Goal: Navigation & Orientation: Understand site structure

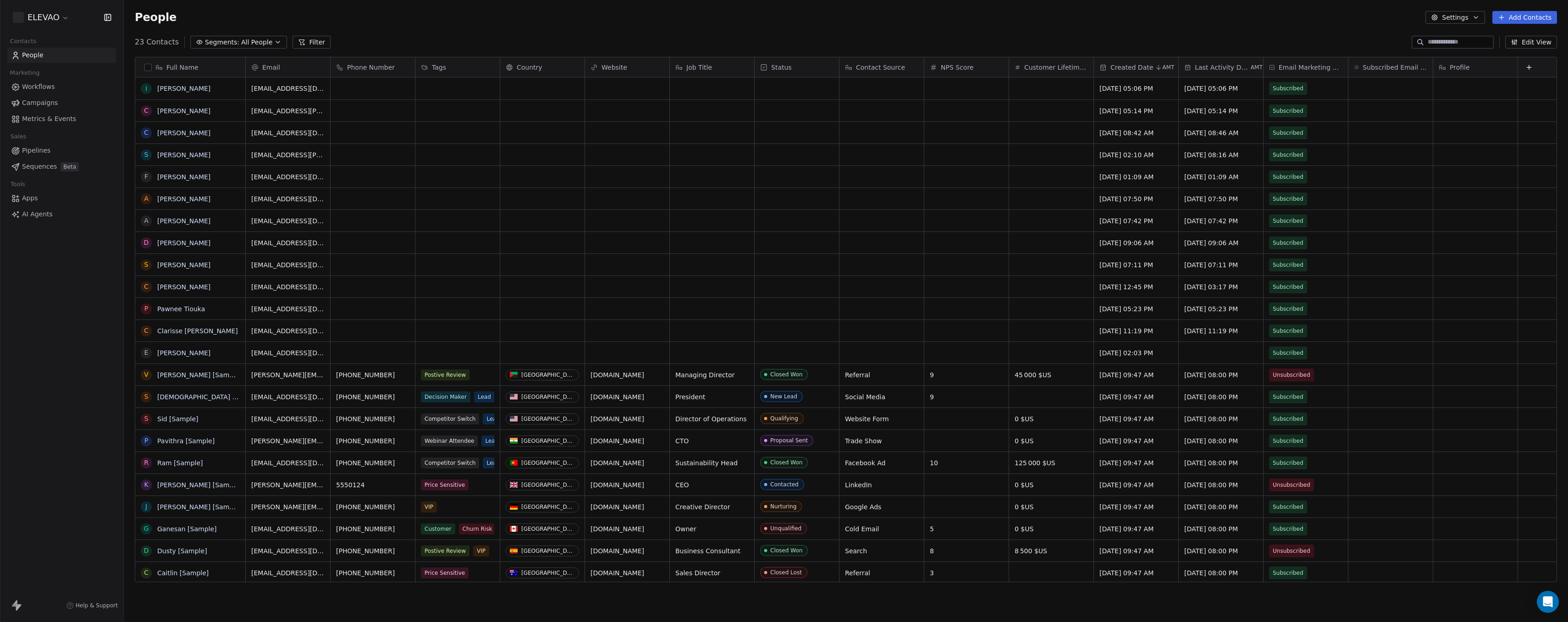
scroll to position [540, 1438]
click at [21, 607] on icon at bounding box center [16, 606] width 11 height 11
click at [52, 19] on html "ELEVAO Contacts People Marketing Workflows Campaigns Metrics & Events Sales Pip…" at bounding box center [784, 311] width 1568 height 622
click at [58, 76] on link "Billing & Subscription" at bounding box center [70, 82] width 111 height 14
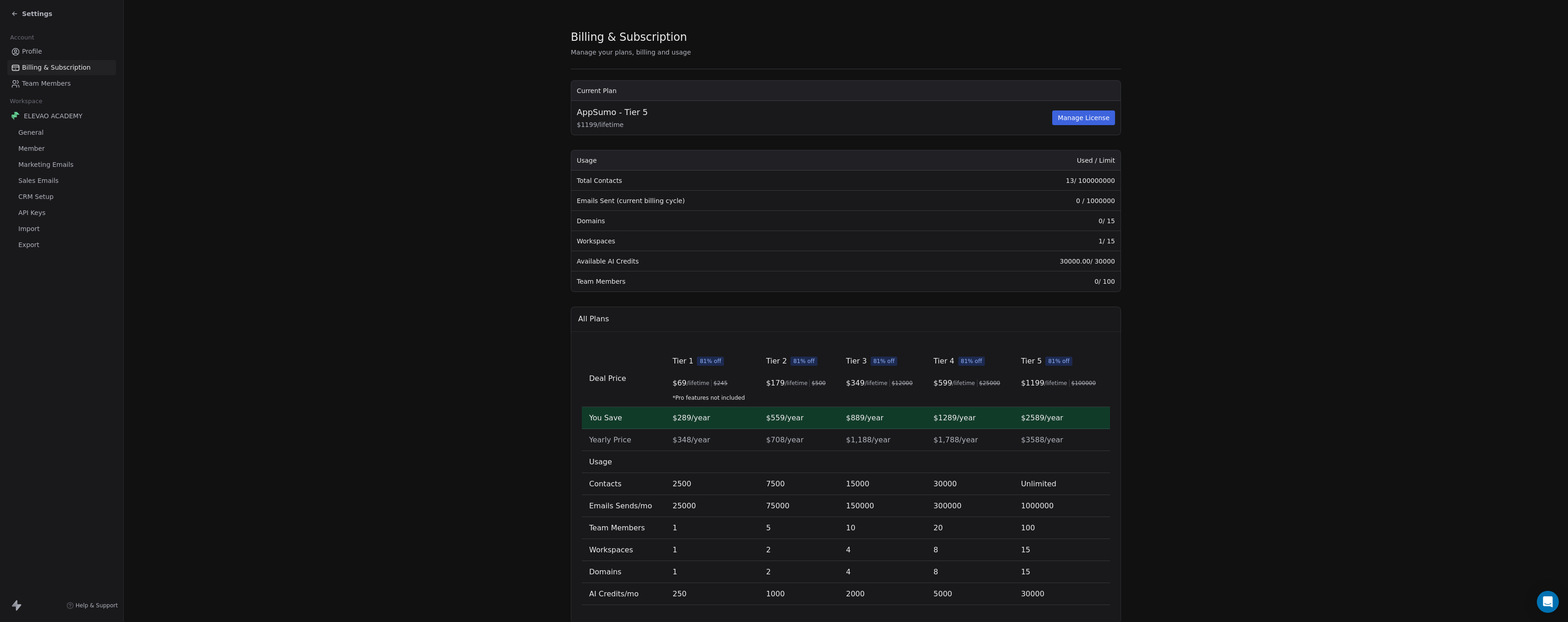
click at [33, 52] on span "Profile" at bounding box center [31, 51] width 20 height 10
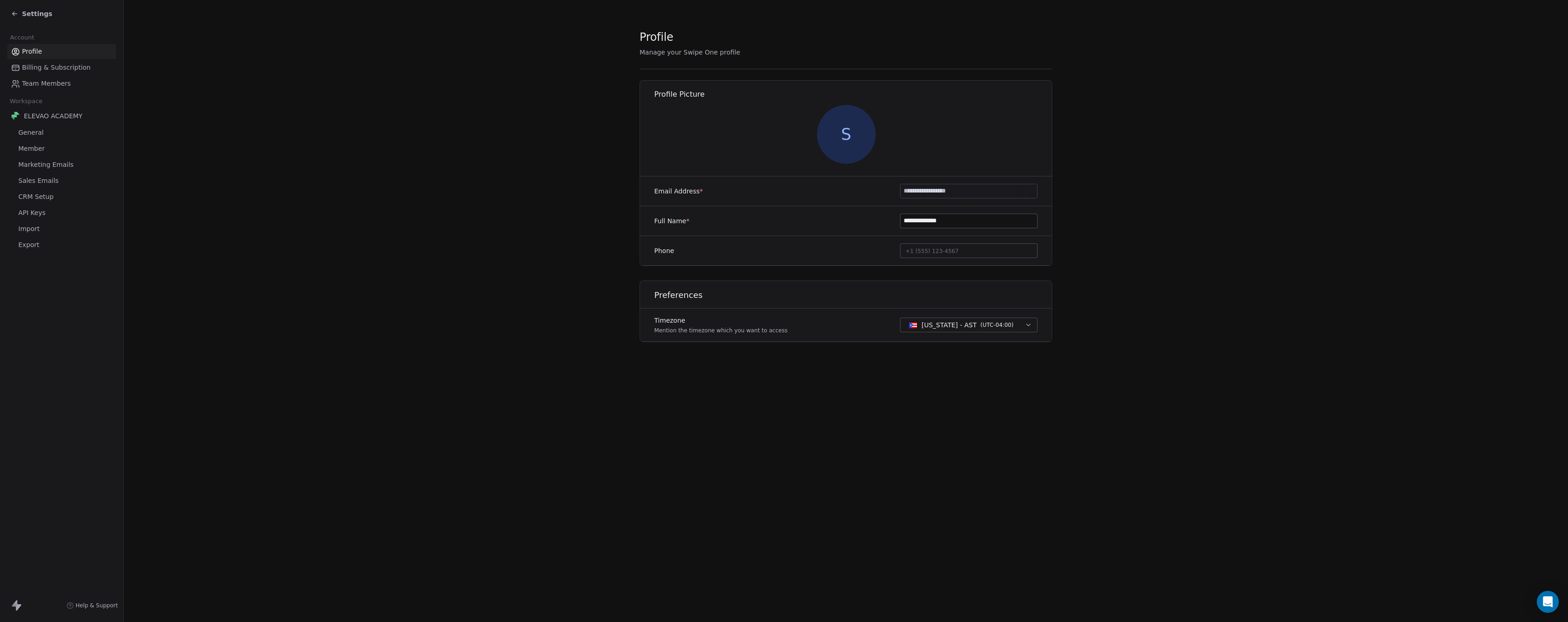
click at [21, 11] on div "Settings" at bounding box center [31, 13] width 41 height 9
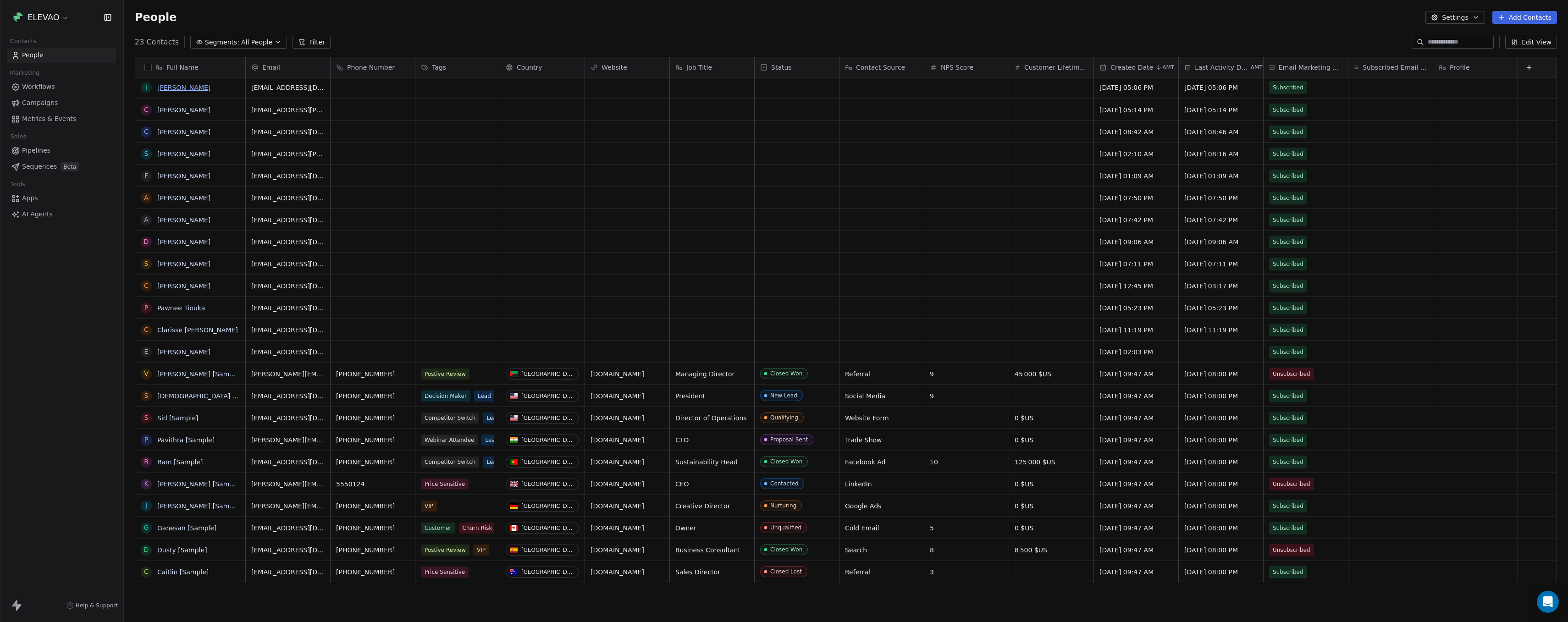
click at [174, 89] on link "[PERSON_NAME]" at bounding box center [183, 87] width 53 height 7
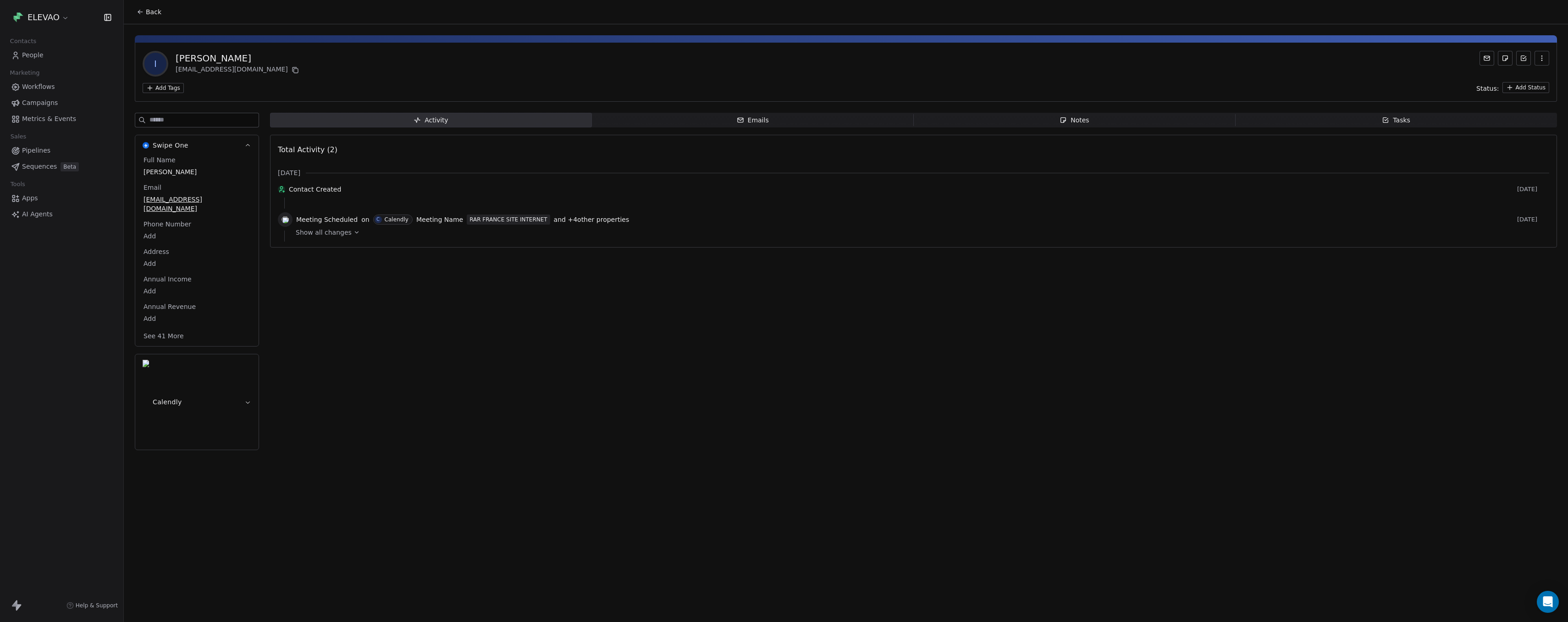
click at [249, 147] on icon "button" at bounding box center [248, 146] width 7 height 7
click at [242, 354] on button "Calendly" at bounding box center [196, 402] width 123 height 95
click at [246, 209] on icon "button" at bounding box center [248, 212] width 7 height 7
click at [245, 145] on icon "button" at bounding box center [248, 146] width 7 height 7
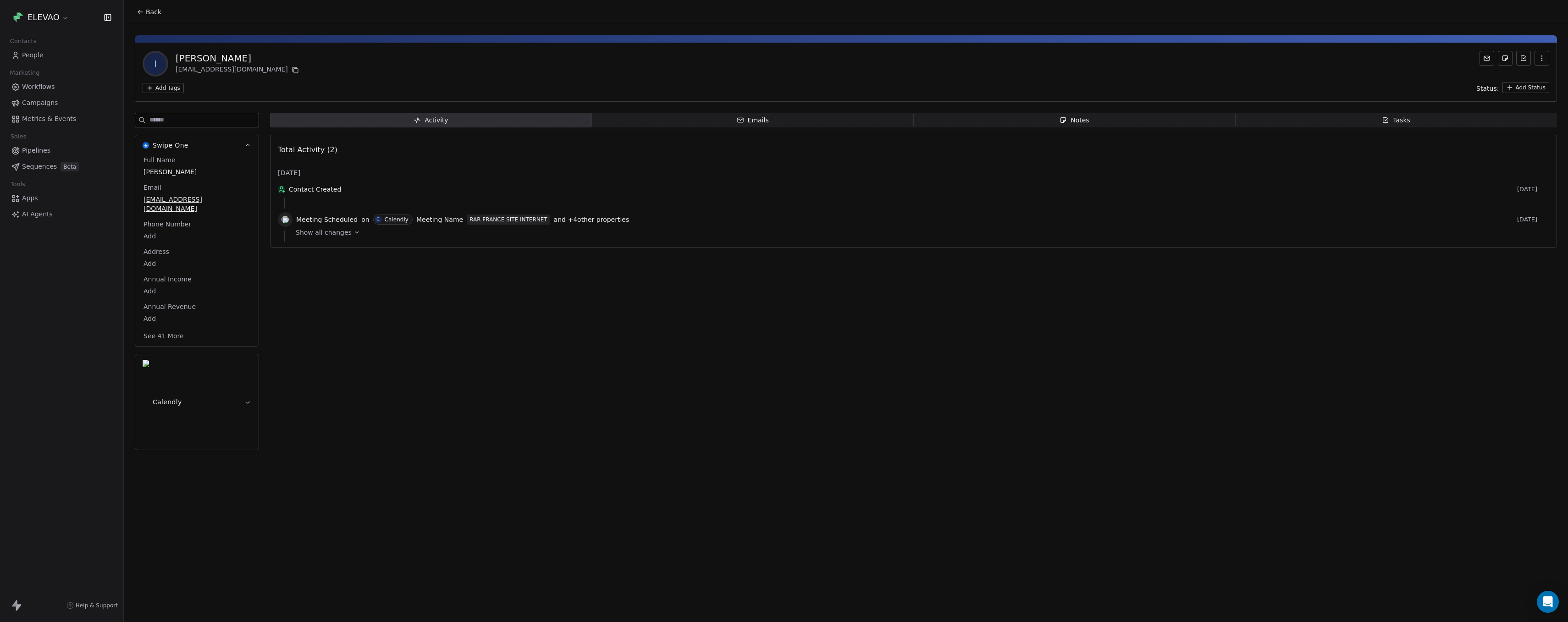
click at [155, 328] on button "See 41 More" at bounding box center [164, 336] width 51 height 16
click at [174, 148] on span "Swipe One" at bounding box center [171, 146] width 36 height 9
click at [174, 147] on span "Swipe One" at bounding box center [171, 146] width 36 height 9
drag, startPoint x: 1488, startPoint y: 81, endPoint x: 1532, endPoint y: 77, distance: 44.2
click at [1519, 76] on div "I [PERSON_NAME] [EMAIL_ADDRESS][DOMAIN_NAME] Add Tags Status: Add Status" at bounding box center [846, 72] width 1422 height 59
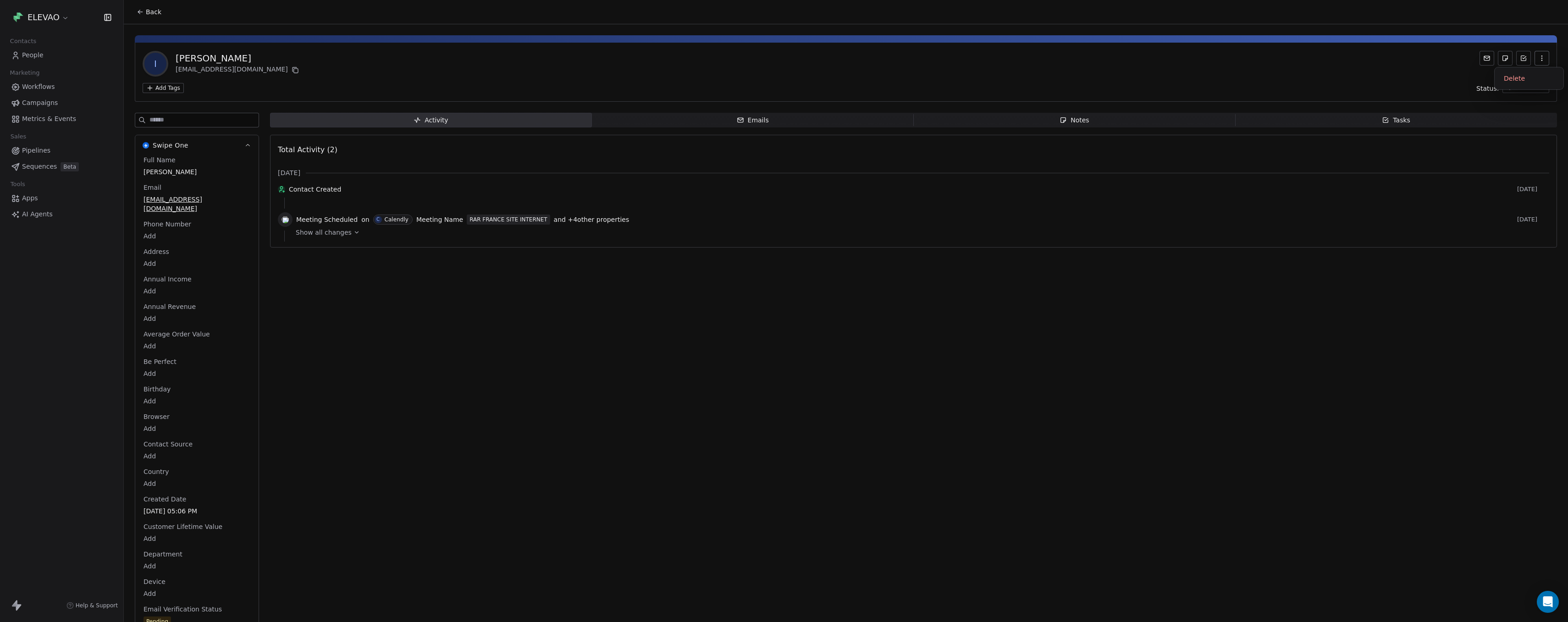
click at [1535, 60] on button "button" at bounding box center [1542, 58] width 14 height 14
click at [39, 106] on span "Campaigns" at bounding box center [40, 102] width 36 height 10
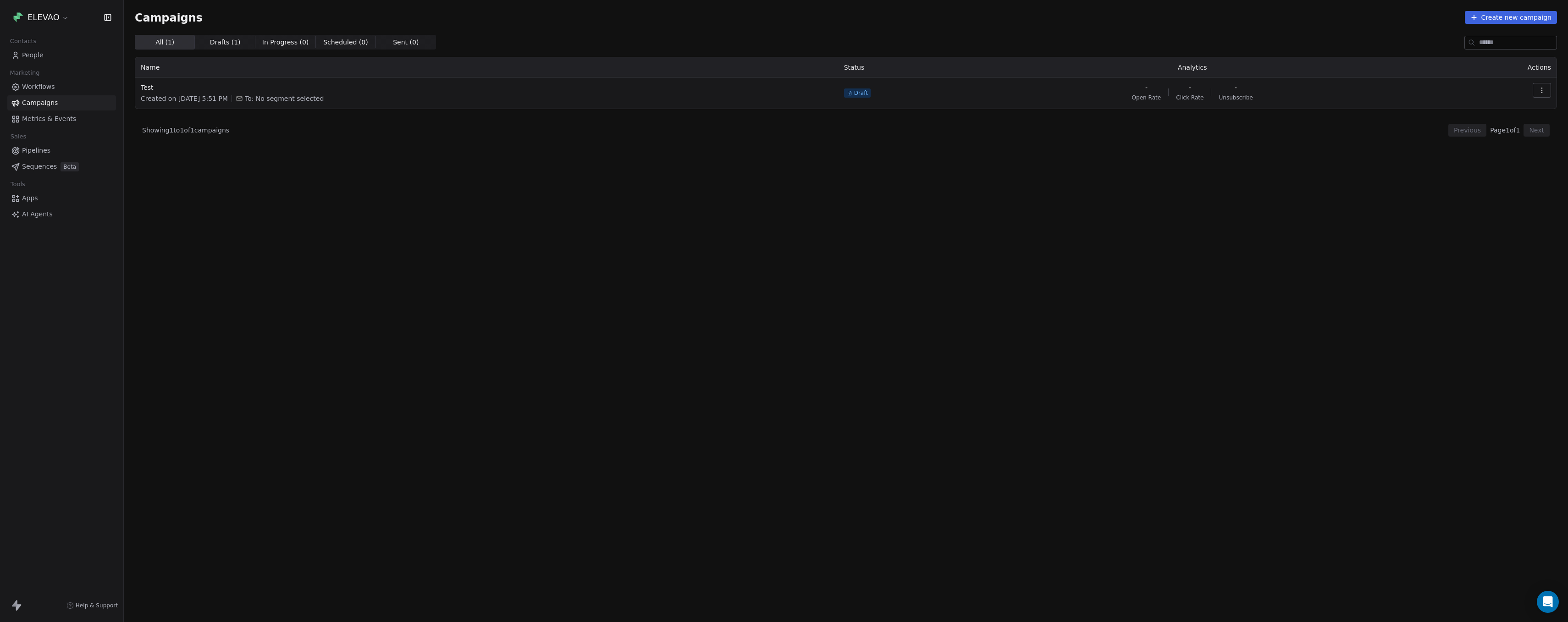
click at [39, 115] on span "Metrics & Events" at bounding box center [49, 119] width 54 height 10
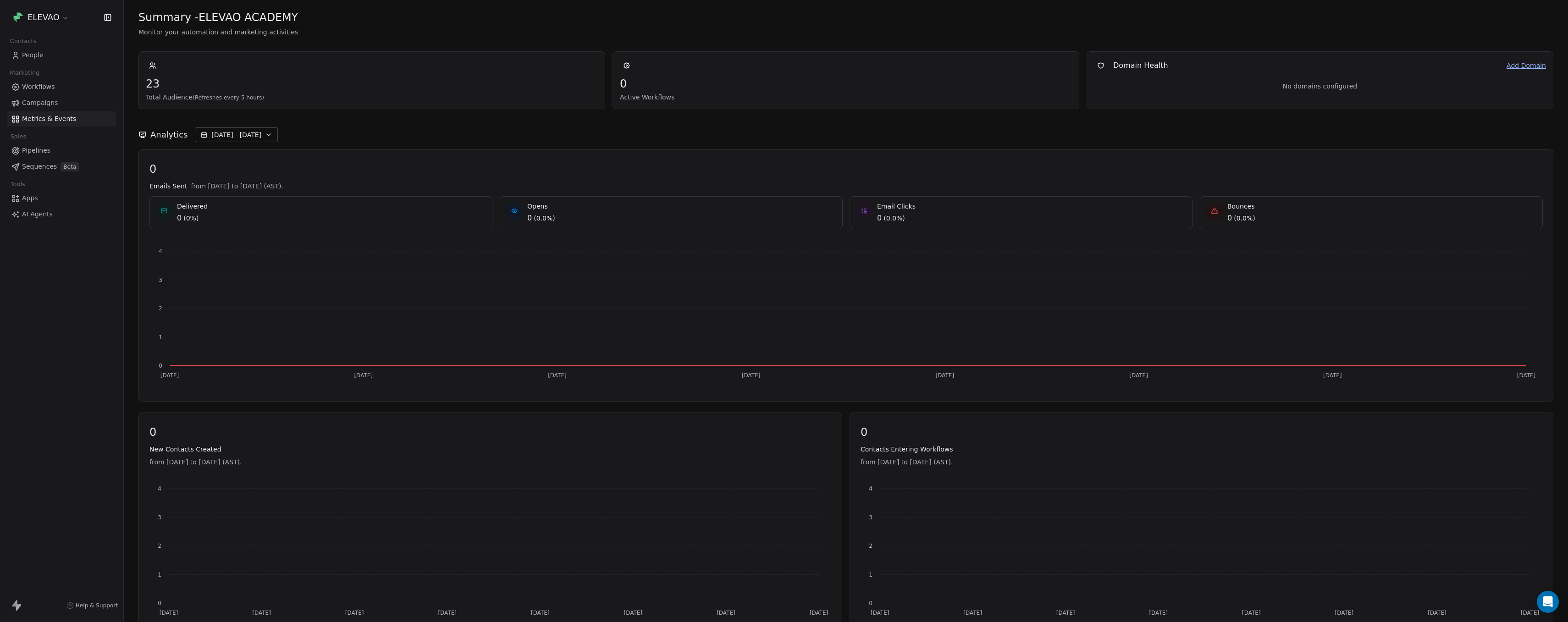
click at [38, 91] on span "Workflows" at bounding box center [38, 86] width 33 height 10
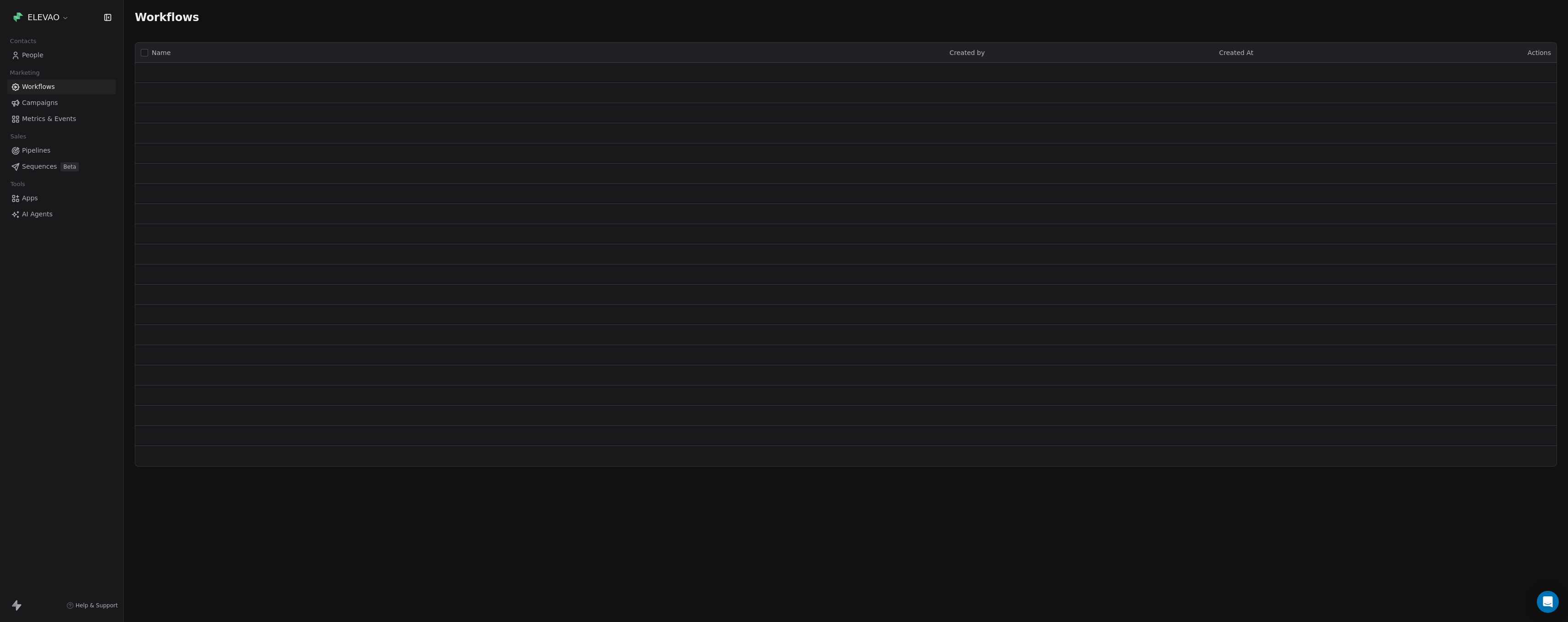
click at [40, 88] on span "Workflows" at bounding box center [38, 86] width 33 height 10
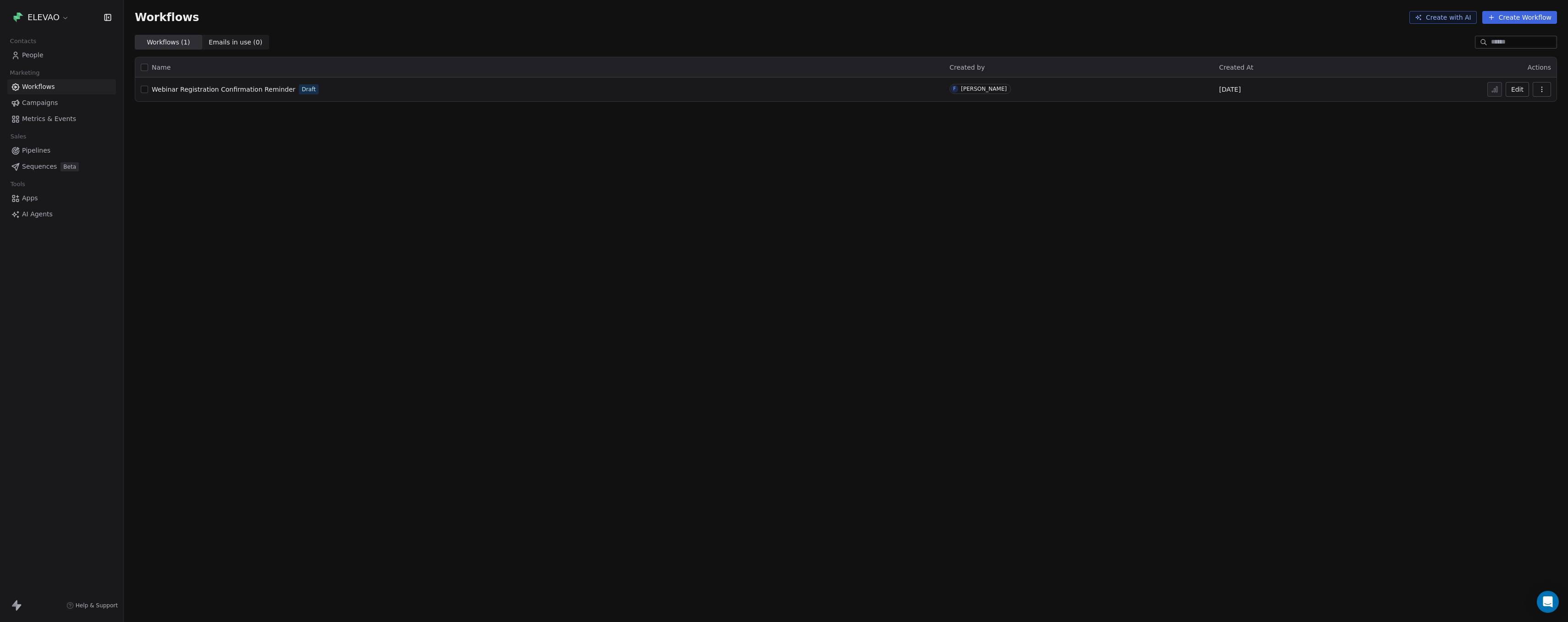
click at [38, 100] on span "Campaigns" at bounding box center [40, 102] width 36 height 10
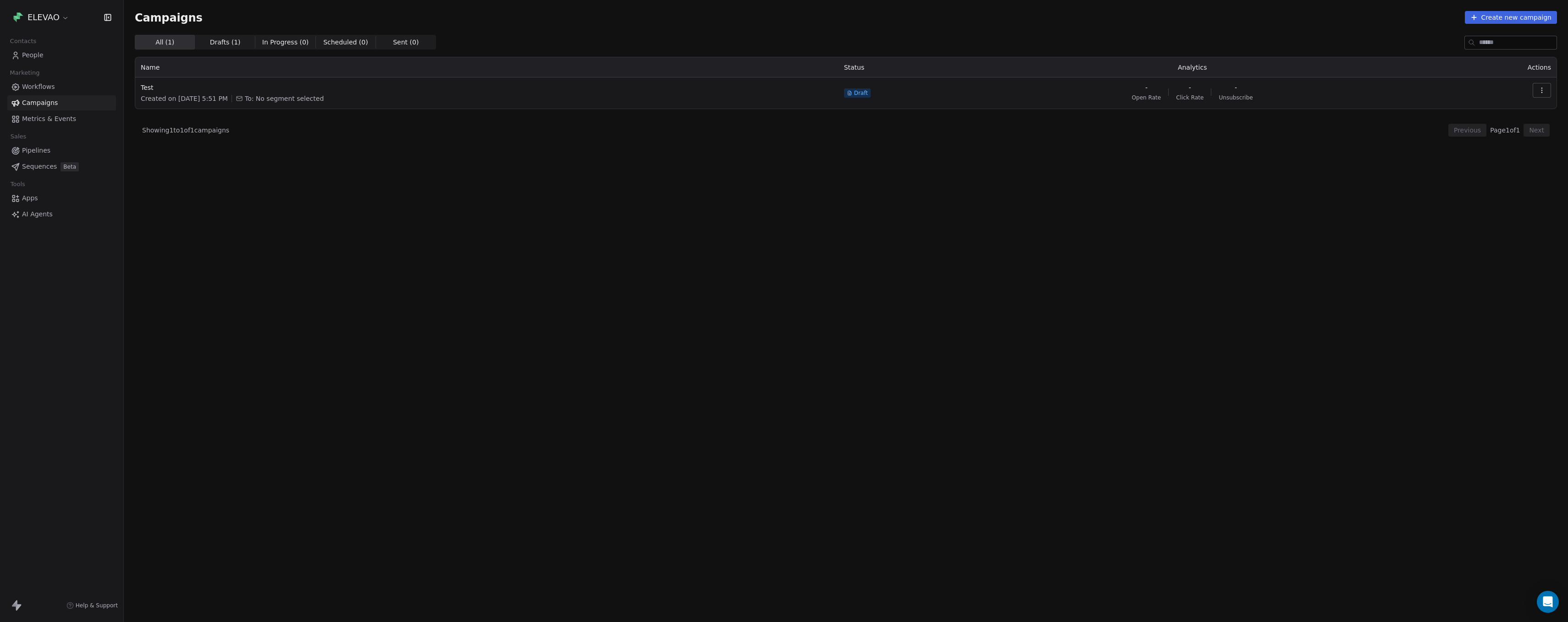
click at [43, 88] on span "Workflows" at bounding box center [38, 86] width 33 height 10
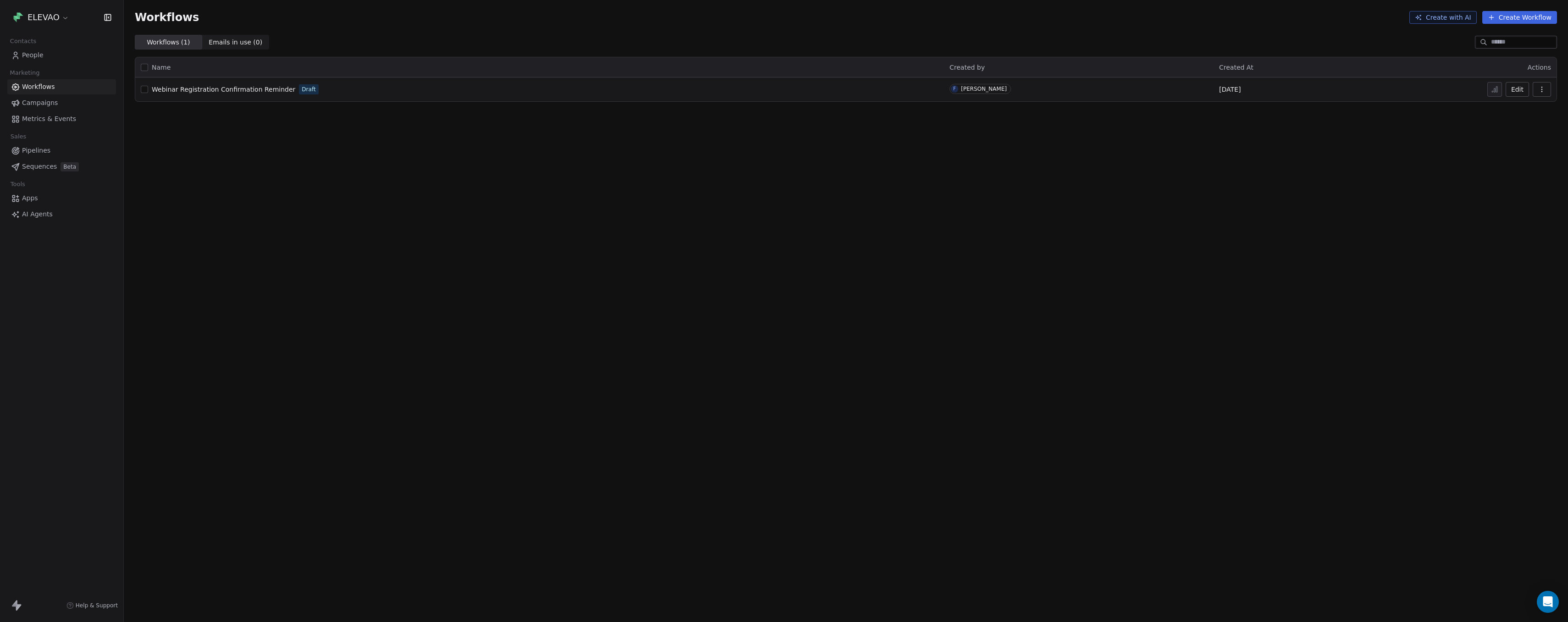
click at [243, 90] on span "Webinar Registration Confirmation Reminder" at bounding box center [224, 89] width 144 height 7
click at [259, 93] on span "Webinar Registration Confirmation Reminder" at bounding box center [224, 89] width 144 height 7
click at [260, 91] on span "Webinar Registration Confirmation Reminder" at bounding box center [224, 89] width 144 height 7
click at [50, 120] on span "Metrics & Events" at bounding box center [49, 119] width 54 height 10
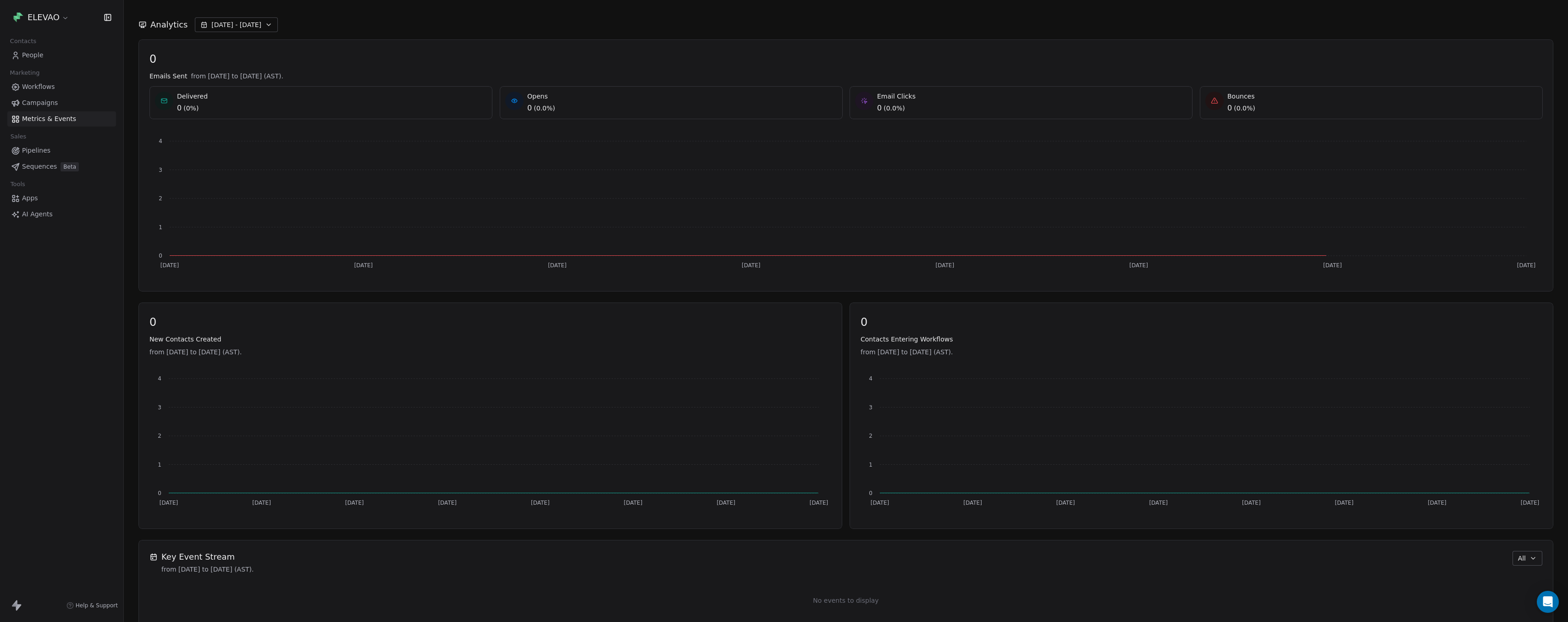
scroll to position [122, 0]
